Goal: Information Seeking & Learning: Learn about a topic

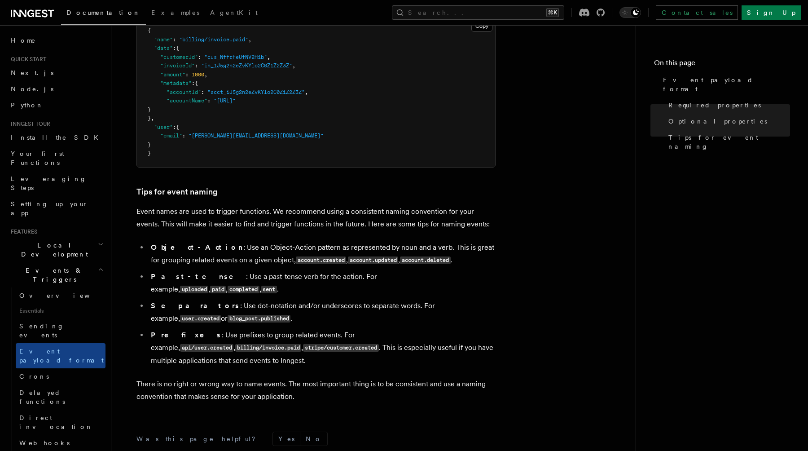
scroll to position [445, 0]
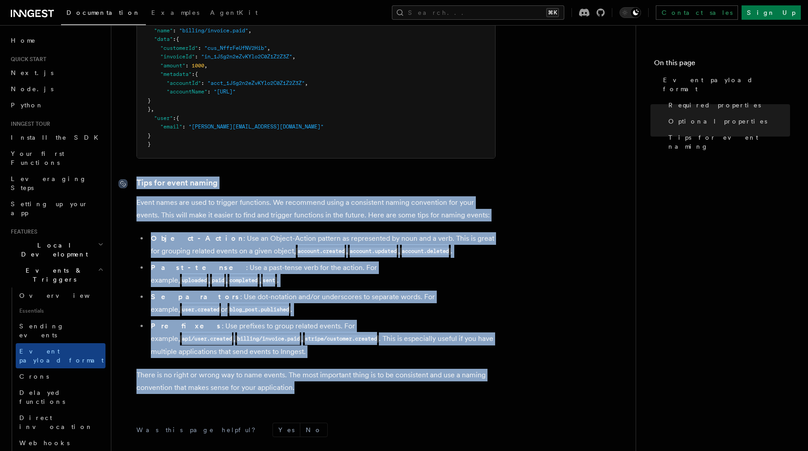
drag, startPoint x: 301, startPoint y: 381, endPoint x: 119, endPoint y: 189, distance: 265.0
click at [126, 189] on article "Features Events & Triggers Event payload format The event payload is a JSON obj…" at bounding box center [374, 83] width 496 height 978
copy article "Tips for event naming Event names are used to trigger functions. We recommend u…"
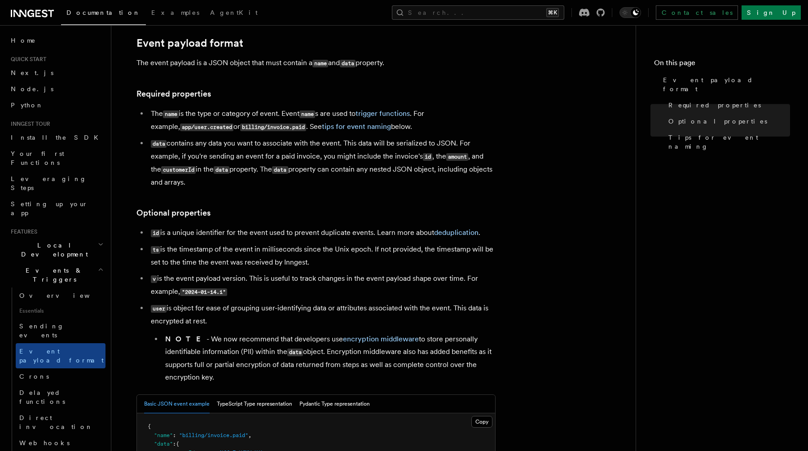
scroll to position [1, 0]
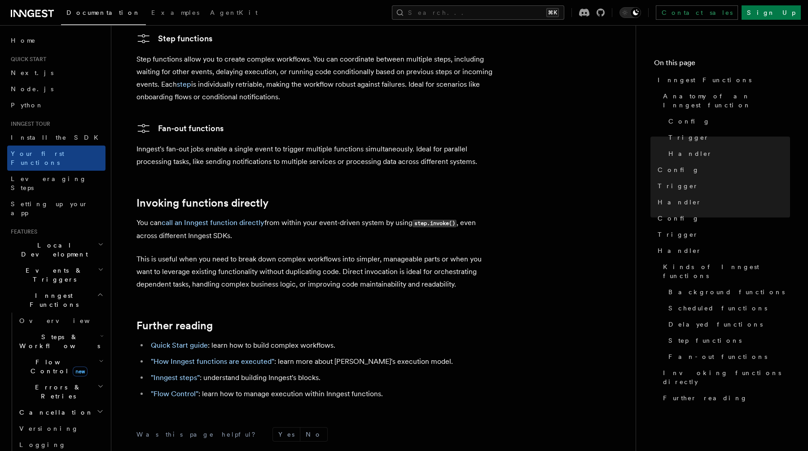
scroll to position [1664, 0]
